Goal: Task Accomplishment & Management: Manage account settings

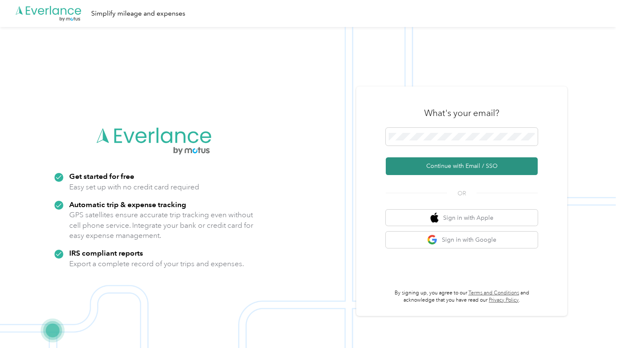
click at [474, 167] on button "Continue with Email / SSO" at bounding box center [462, 166] width 152 height 18
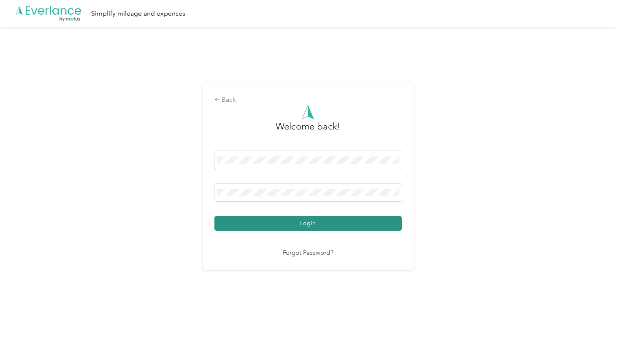
click at [360, 221] on button "Login" at bounding box center [307, 223] width 187 height 15
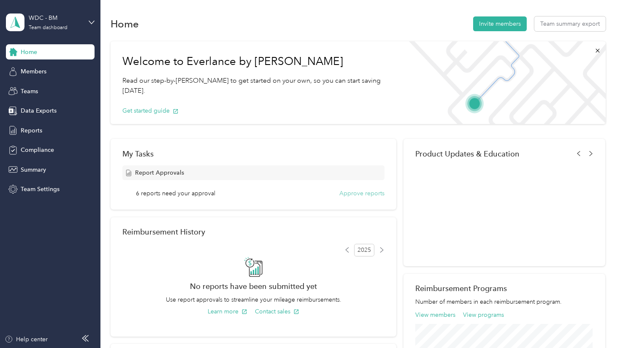
click at [357, 195] on button "Approve reports" at bounding box center [361, 193] width 45 height 9
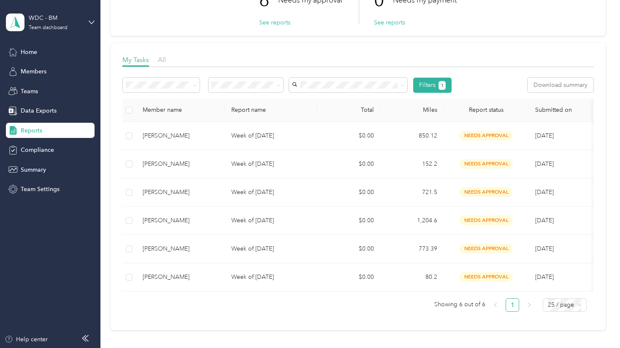
scroll to position [84, 0]
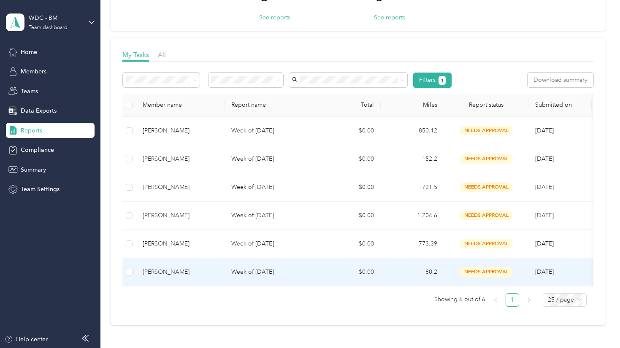
click at [174, 269] on div "[PERSON_NAME]" at bounding box center [180, 272] width 75 height 9
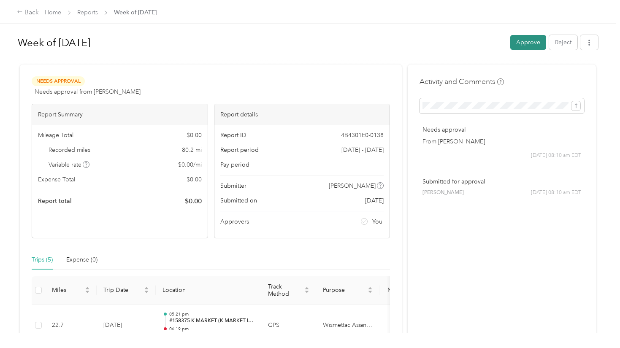
click at [527, 44] on button "Approve" at bounding box center [528, 42] width 36 height 15
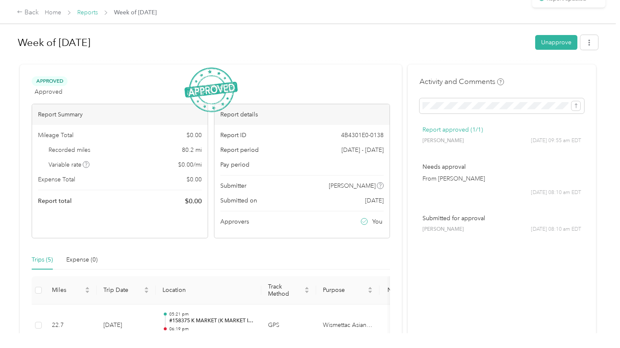
click at [91, 13] on link "Reports" at bounding box center [87, 12] width 21 height 7
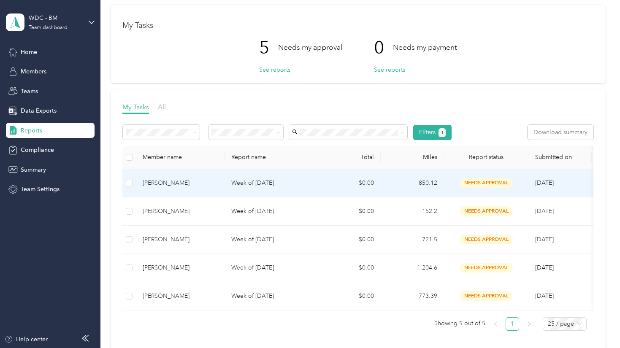
scroll to position [84, 0]
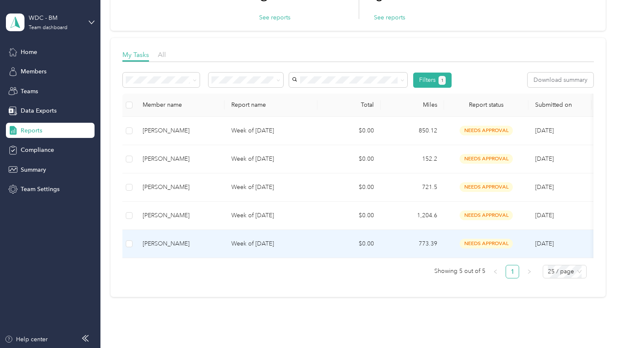
click at [246, 238] on td "Week of [DATE]" at bounding box center [271, 244] width 93 height 28
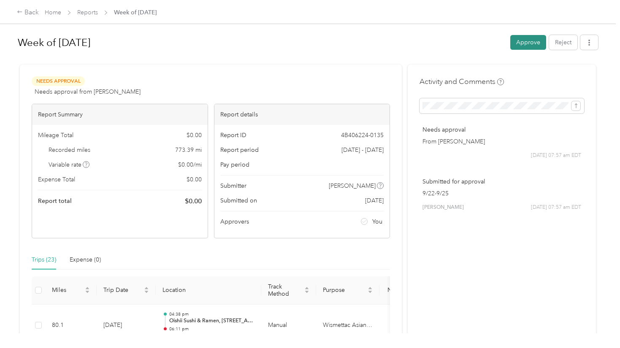
click at [523, 44] on button "Approve" at bounding box center [528, 42] width 36 height 15
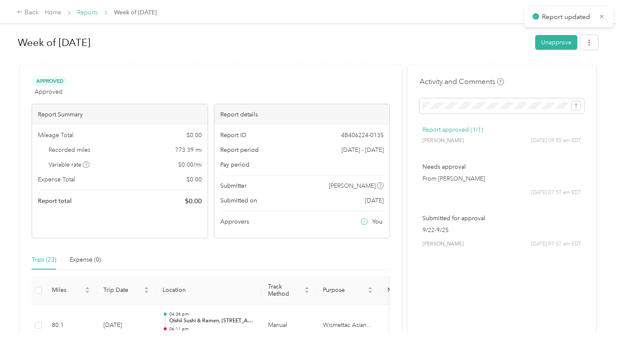
click at [92, 15] on link "Reports" at bounding box center [87, 12] width 21 height 7
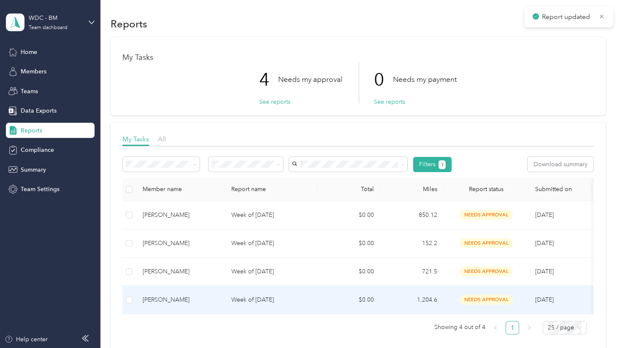
click at [279, 298] on p "Week of [DATE]" at bounding box center [270, 300] width 79 height 9
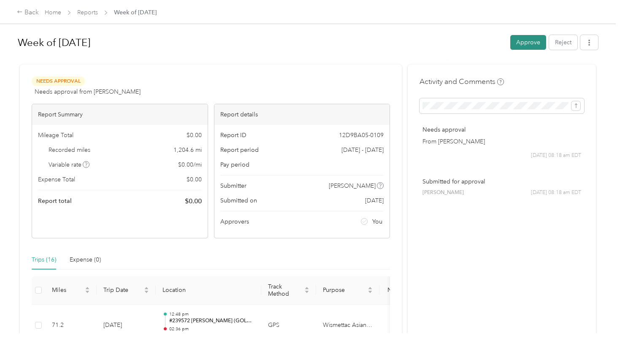
click at [531, 42] on button "Approve" at bounding box center [528, 42] width 36 height 15
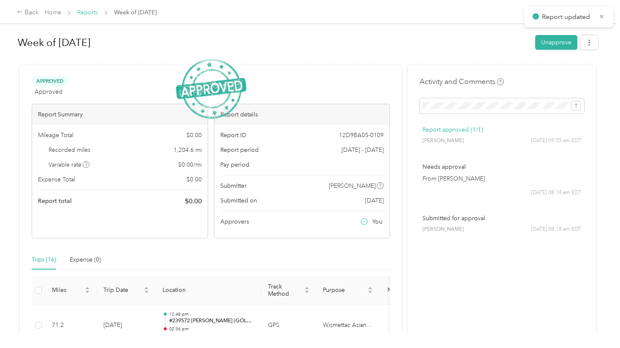
click at [94, 12] on link "Reports" at bounding box center [87, 12] width 21 height 7
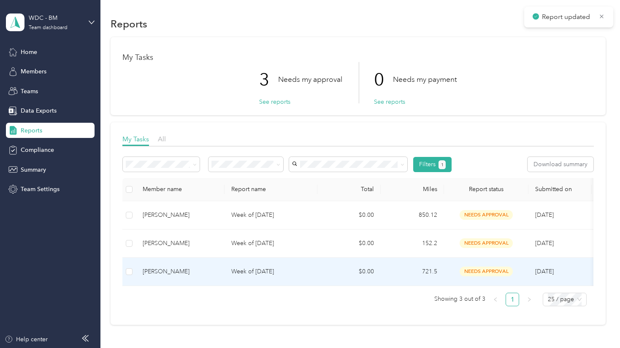
click at [260, 266] on td "Week of [DATE]" at bounding box center [271, 272] width 93 height 28
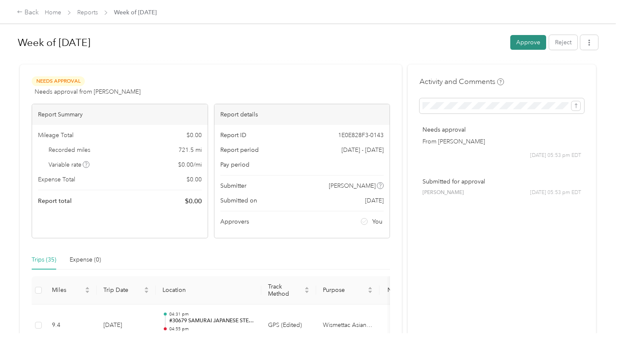
click at [513, 48] on button "Approve" at bounding box center [528, 42] width 36 height 15
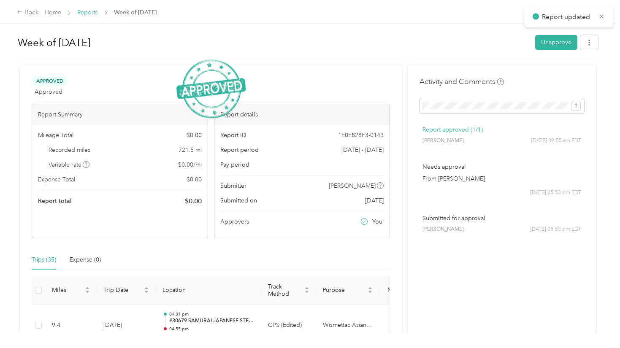
click at [90, 11] on link "Reports" at bounding box center [87, 12] width 21 height 7
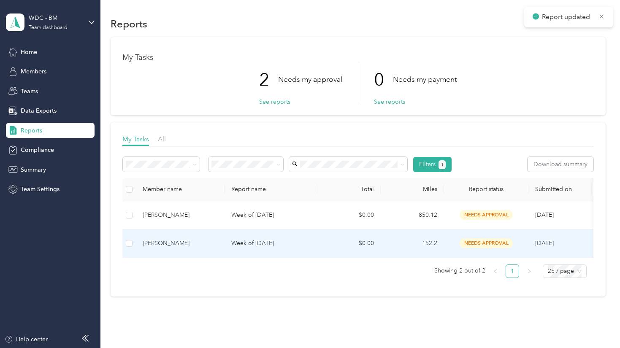
click at [274, 249] on td "Week of [DATE]" at bounding box center [271, 244] width 93 height 28
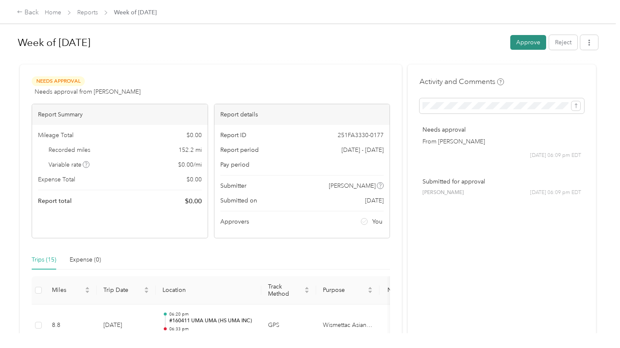
click at [534, 42] on button "Approve" at bounding box center [528, 42] width 36 height 15
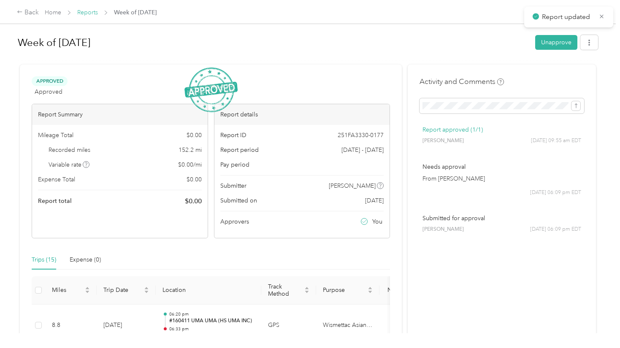
click at [94, 15] on link "Reports" at bounding box center [87, 12] width 21 height 7
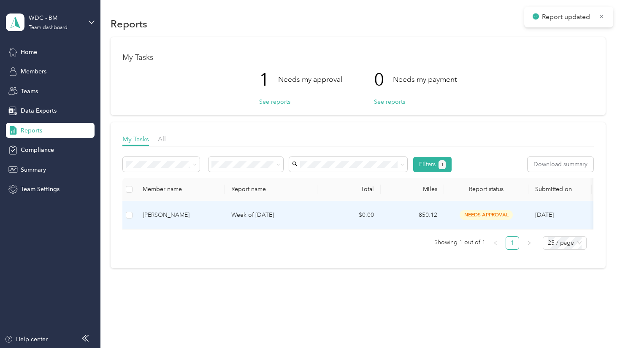
click at [241, 218] on p "Week of [DATE]" at bounding box center [270, 215] width 79 height 9
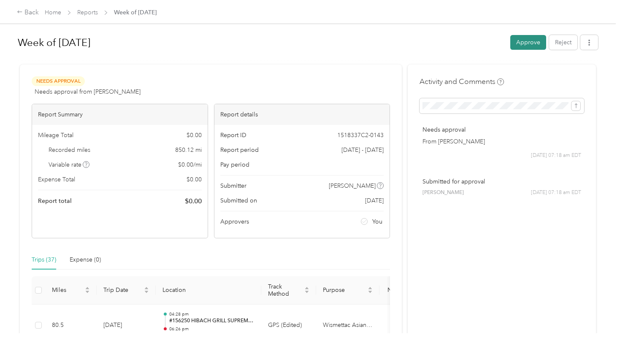
click at [515, 42] on button "Approve" at bounding box center [528, 42] width 36 height 15
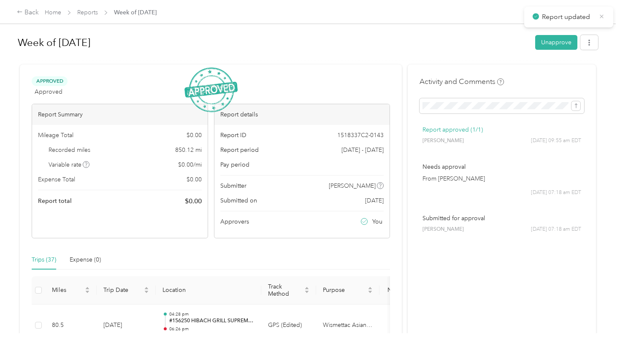
click at [603, 16] on icon at bounding box center [602, 17] width 6 height 8
click at [94, 13] on link "Reports" at bounding box center [87, 12] width 21 height 7
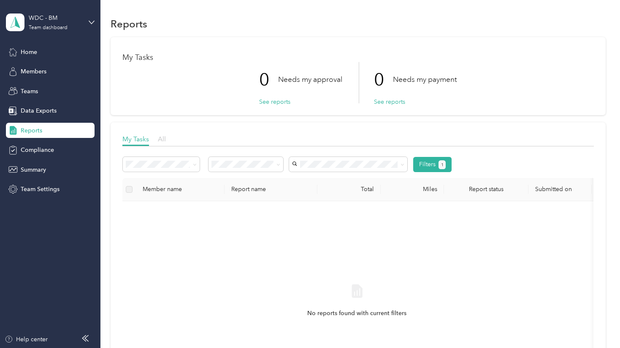
click at [163, 138] on span "All" at bounding box center [162, 139] width 8 height 8
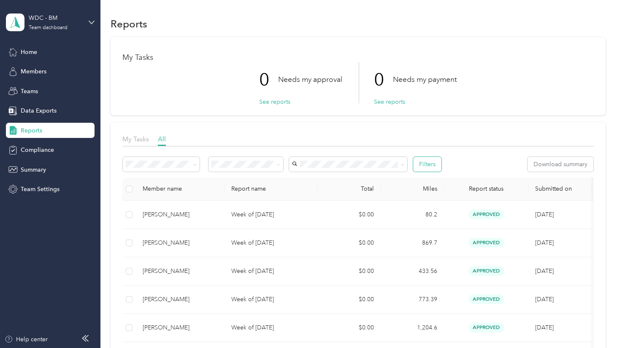
click at [431, 163] on button "Filters" at bounding box center [427, 164] width 28 height 15
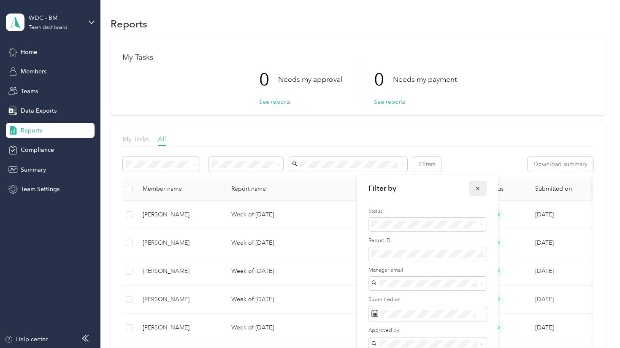
scroll to position [66, 0]
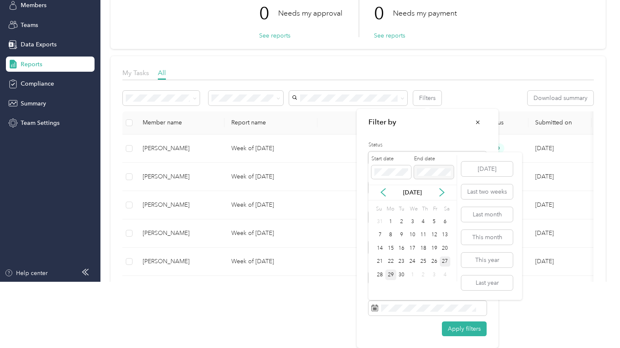
click at [447, 258] on div "27" at bounding box center [445, 262] width 11 height 11
click at [394, 275] on div "29" at bounding box center [390, 275] width 11 height 11
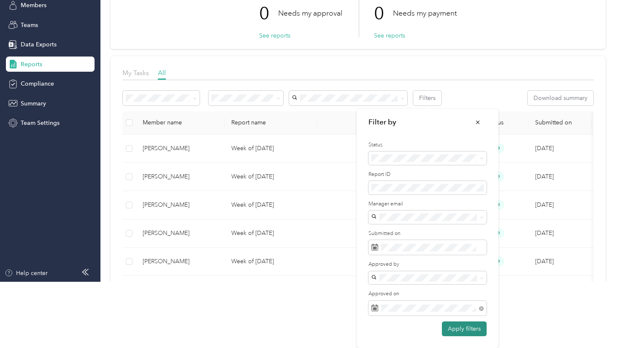
click at [465, 333] on button "Apply filters" at bounding box center [464, 329] width 45 height 15
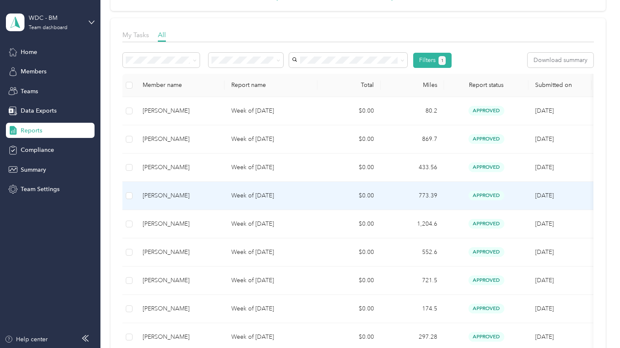
scroll to position [84, 0]
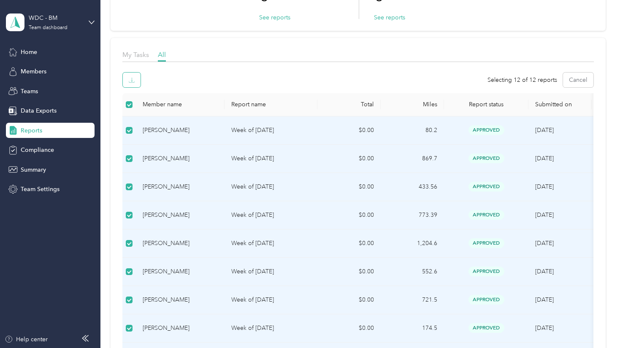
click at [132, 81] on icon "button" at bounding box center [132, 80] width 6 height 6
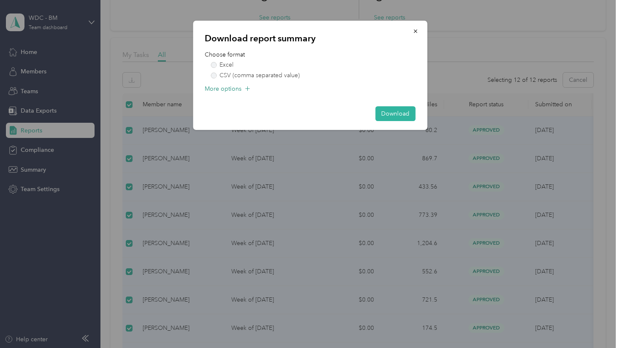
click at [228, 92] on span "More options" at bounding box center [223, 88] width 37 height 9
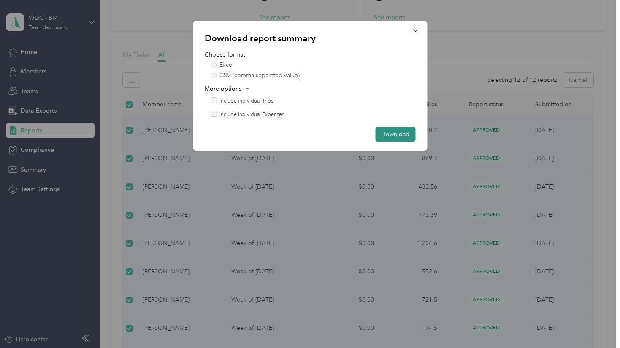
click at [389, 138] on button "Download" at bounding box center [395, 134] width 40 height 15
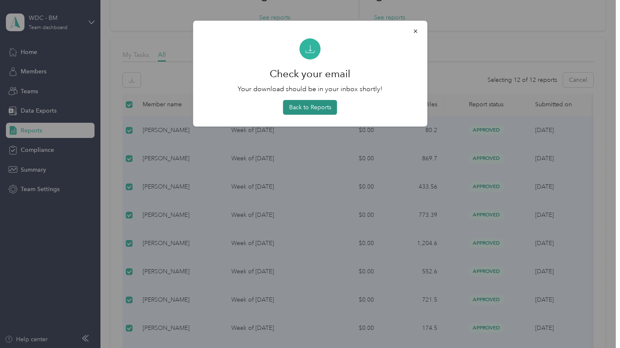
click at [317, 106] on button "Back to Reports" at bounding box center [310, 107] width 54 height 15
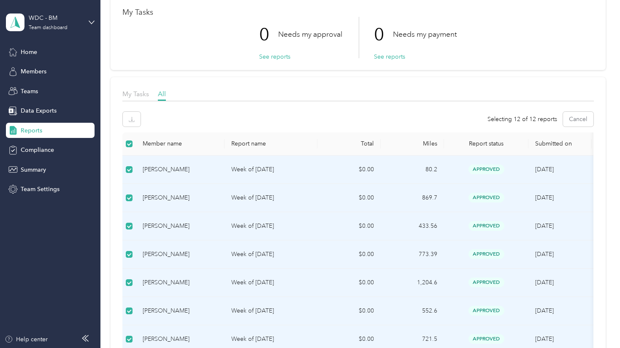
scroll to position [0, 0]
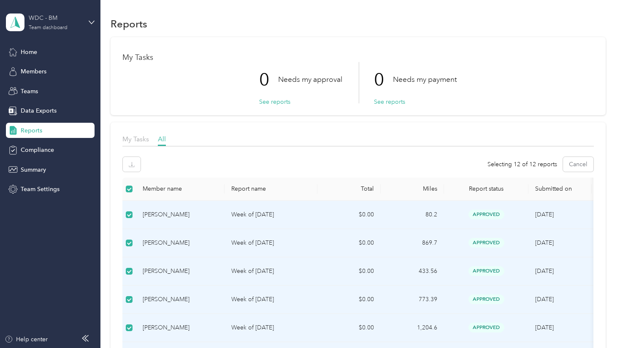
click at [54, 22] on div "WDC - BM" at bounding box center [55, 18] width 53 height 9
click at [35, 104] on div "Log out" at bounding box center [30, 107] width 33 height 9
